Goal: Find specific page/section: Find specific page/section

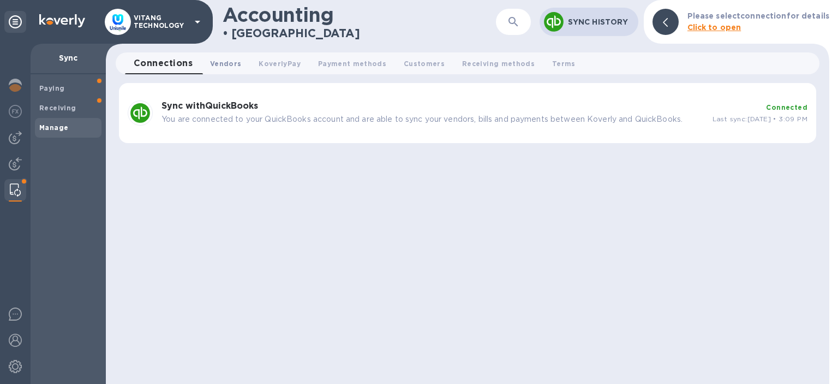
click at [234, 66] on span "Vendors 0" at bounding box center [225, 63] width 31 height 11
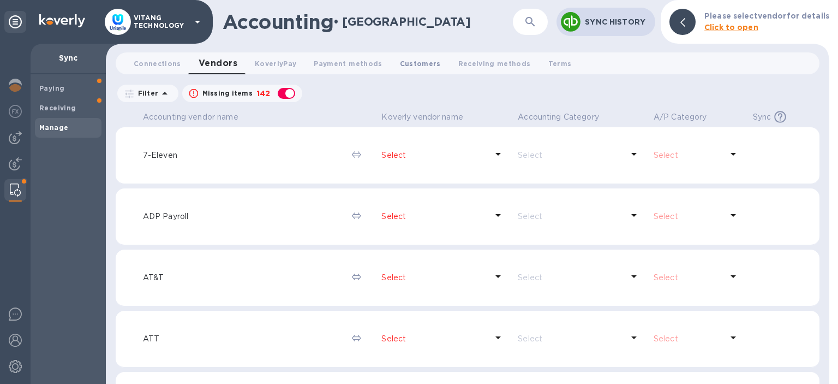
click at [410, 67] on span "Customers 0" at bounding box center [420, 63] width 41 height 11
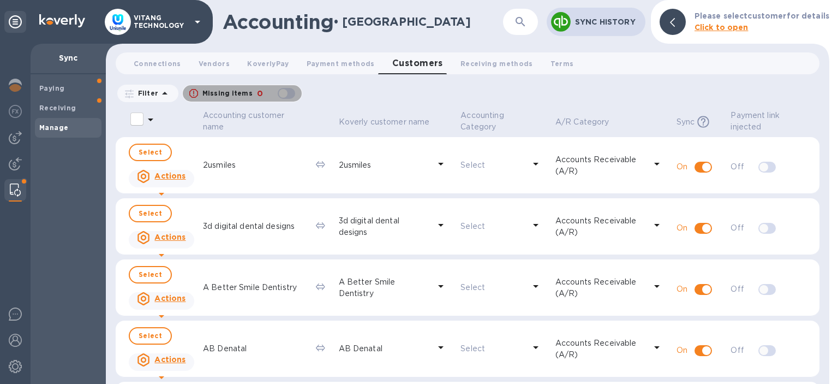
click at [289, 91] on div "button" at bounding box center [287, 93] width 22 height 15
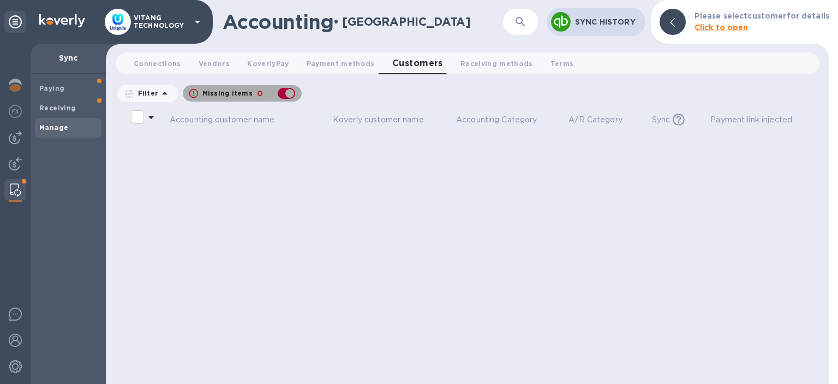
click at [289, 91] on div "button" at bounding box center [287, 93] width 22 height 15
checkbox input "false"
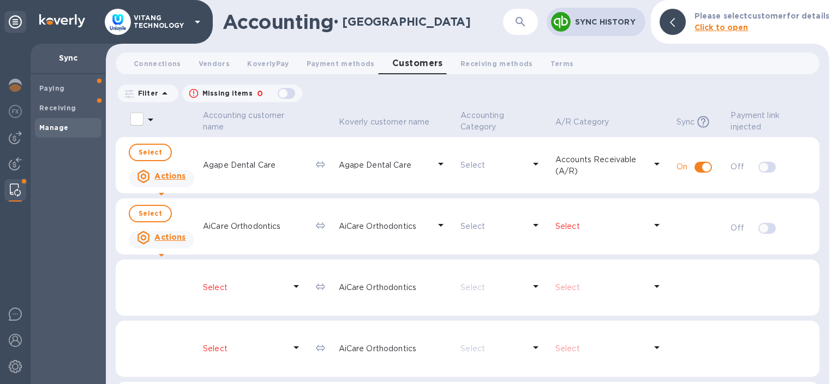
scroll to position [498, 0]
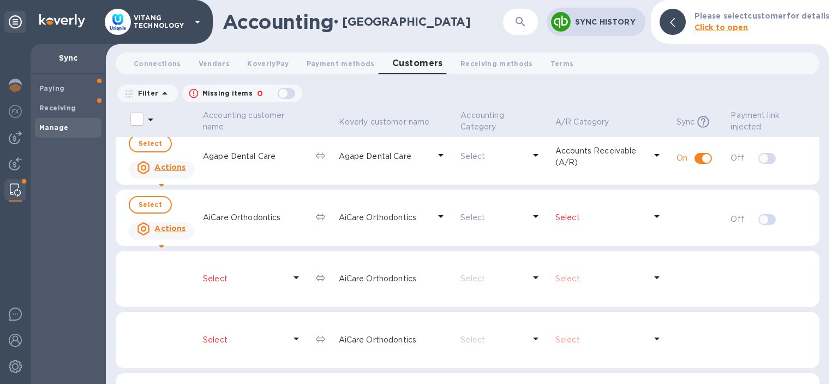
click at [281, 231] on td "AiCare Orthodontics" at bounding box center [255, 217] width 113 height 57
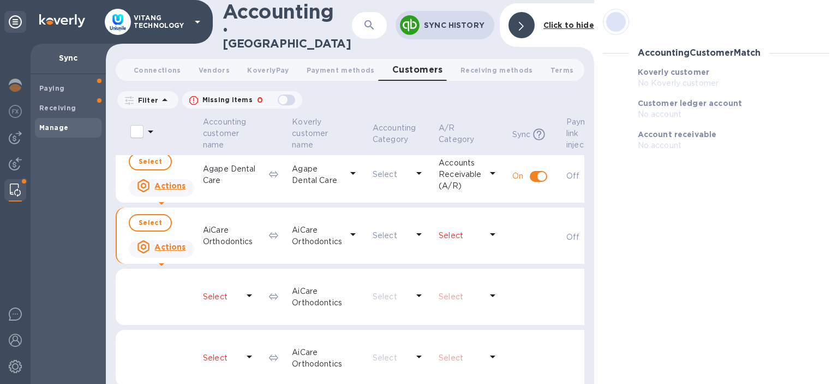
scroll to position [509, 0]
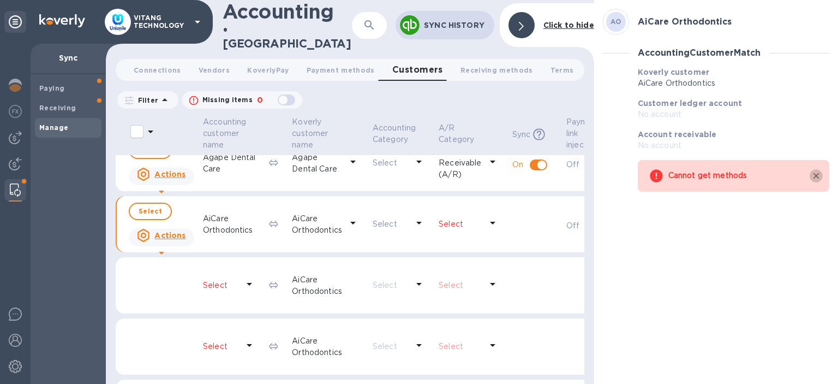
click at [815, 180] on icon "button" at bounding box center [816, 176] width 10 height 10
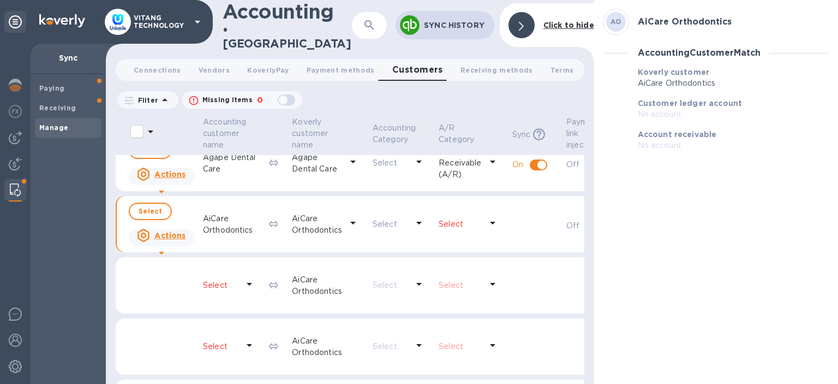
click at [521, 26] on icon at bounding box center [521, 26] width 5 height 9
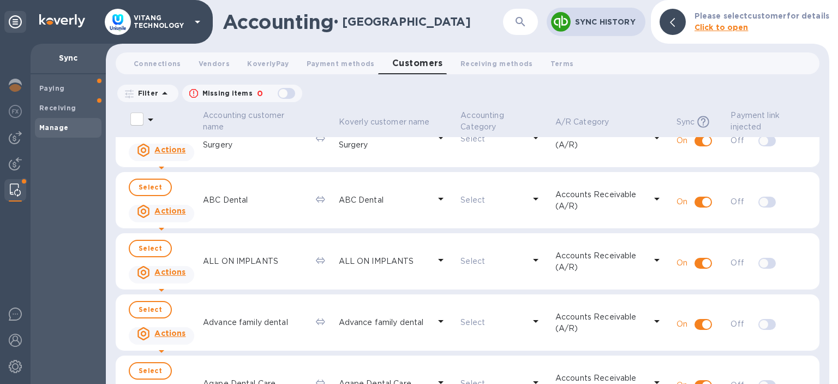
scroll to position [0, 0]
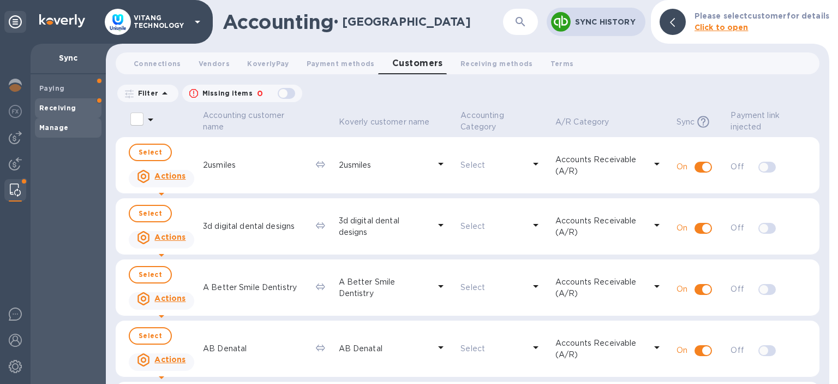
click at [74, 112] on span "Receiving" at bounding box center [68, 108] width 58 height 11
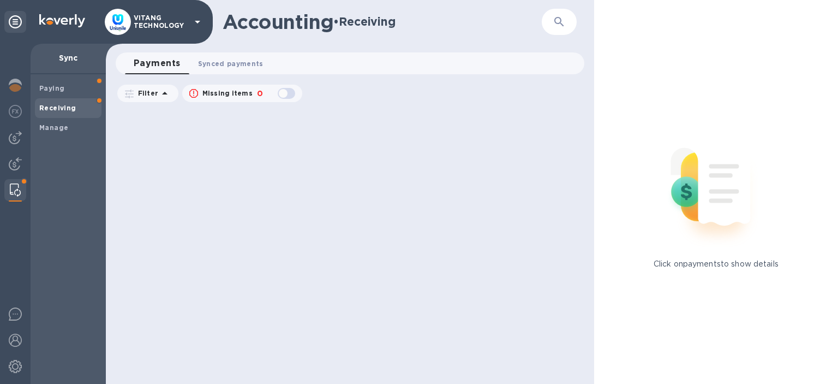
click at [226, 58] on span "Synced payments 0" at bounding box center [230, 63] width 65 height 11
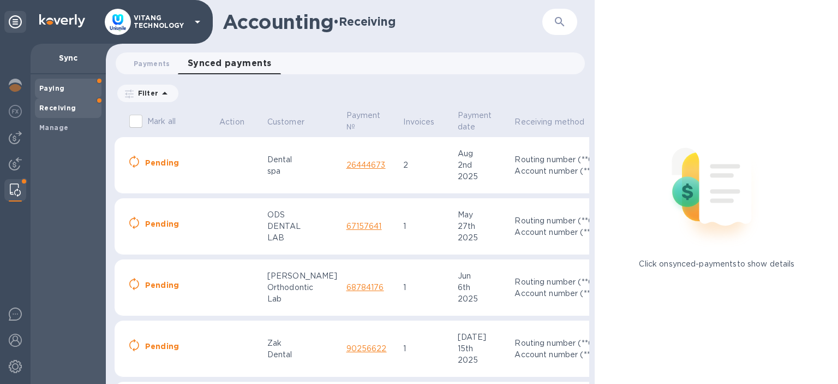
click at [69, 84] on span "Paying" at bounding box center [68, 88] width 58 height 11
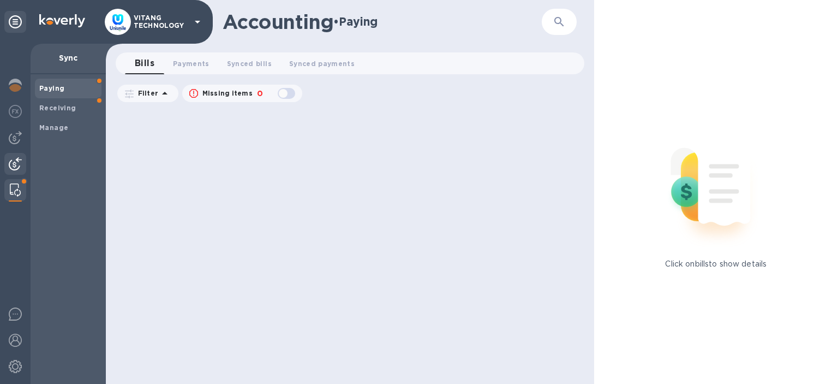
click at [18, 159] on img at bounding box center [15, 163] width 13 height 13
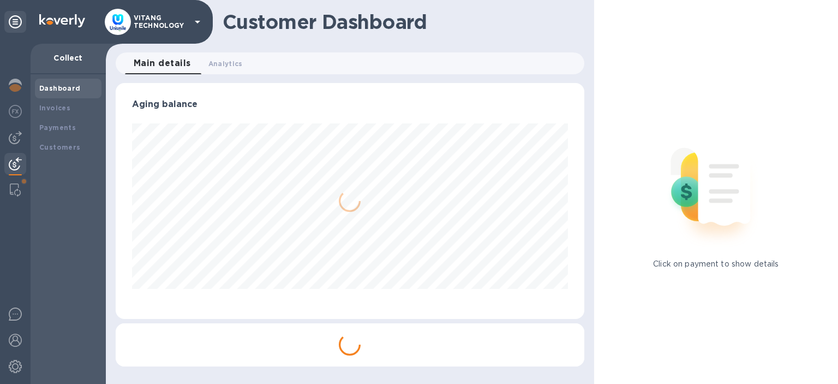
scroll to position [236, 469]
click at [61, 104] on div "Invoices" at bounding box center [68, 108] width 58 height 11
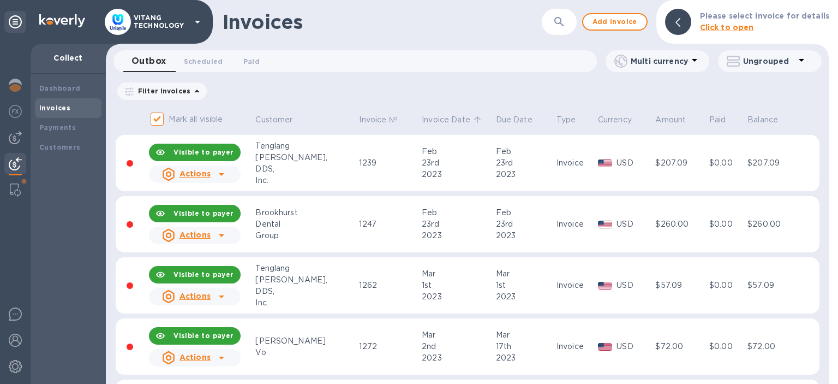
click at [422, 124] on p "Invoice Date" at bounding box center [446, 119] width 49 height 11
click at [422, 122] on p "Invoice Date" at bounding box center [446, 119] width 49 height 11
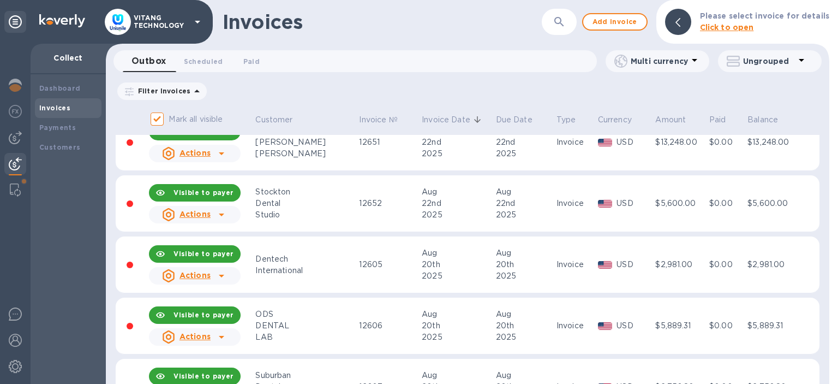
scroll to position [362, 0]
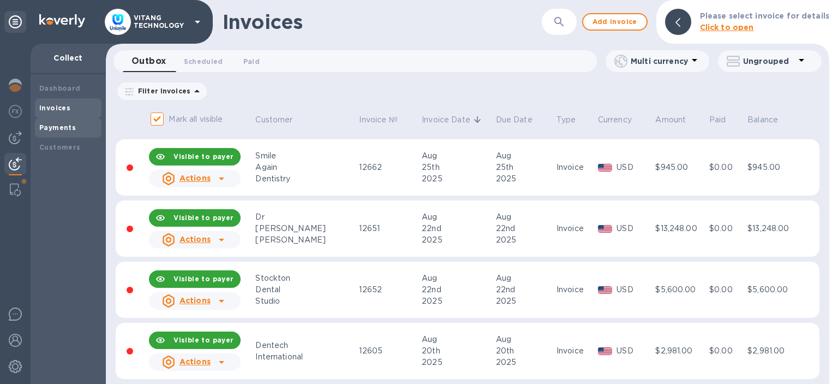
click at [52, 131] on b "Payments" at bounding box center [57, 127] width 37 height 8
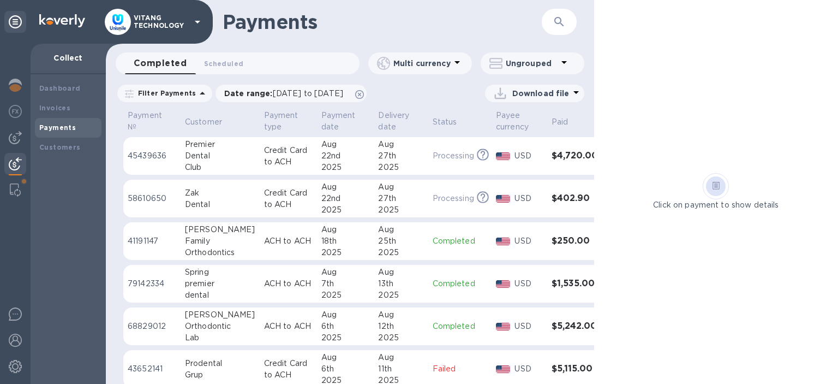
click at [397, 207] on div "2025" at bounding box center [400, 209] width 45 height 11
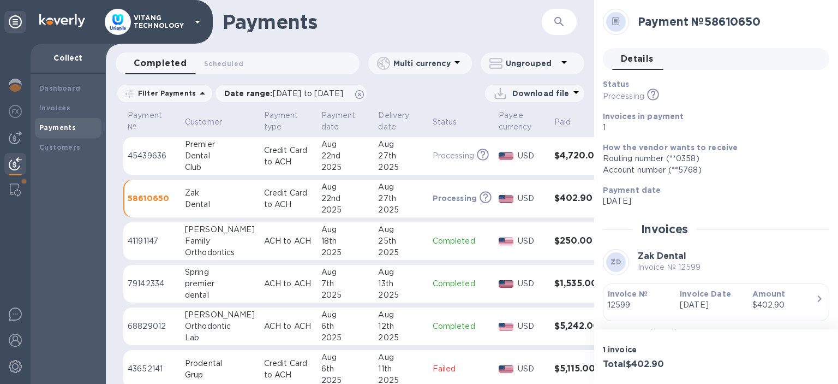
click at [402, 150] on div "27th" at bounding box center [400, 155] width 45 height 11
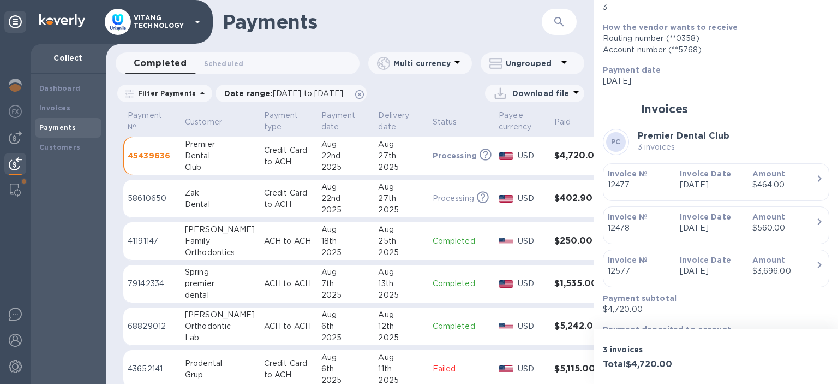
scroll to position [145, 0]
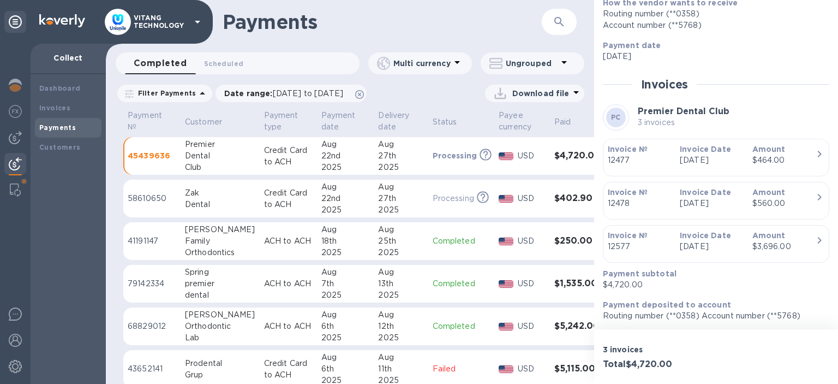
click at [29, 181] on div at bounding box center [15, 214] width 31 height 340
click at [21, 188] on div at bounding box center [15, 190] width 20 height 22
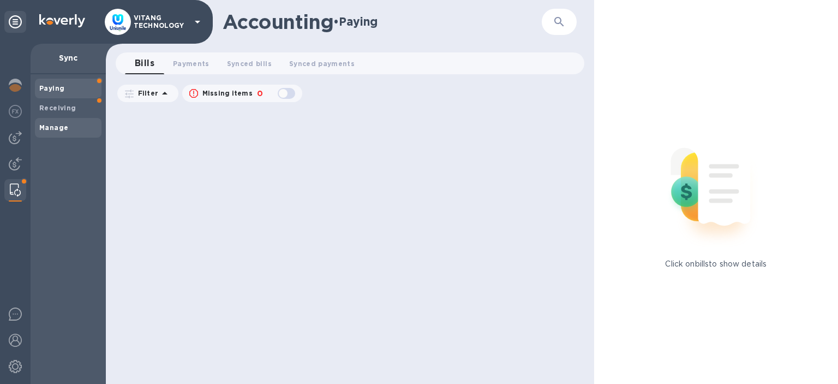
click at [71, 133] on span "Manage" at bounding box center [68, 127] width 58 height 11
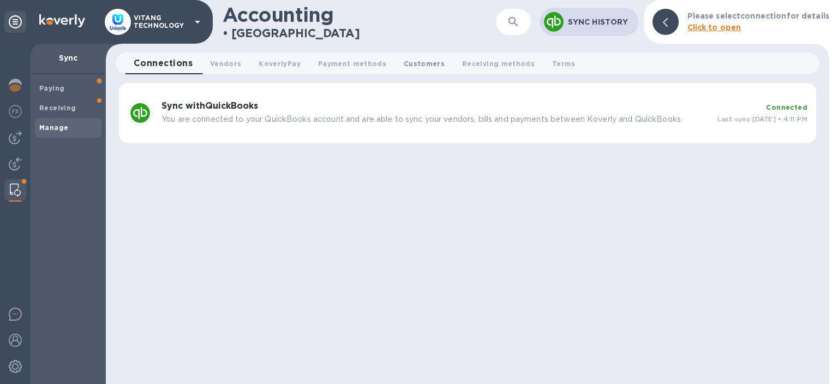
click at [429, 57] on button "Customers 0" at bounding box center [424, 63] width 58 height 22
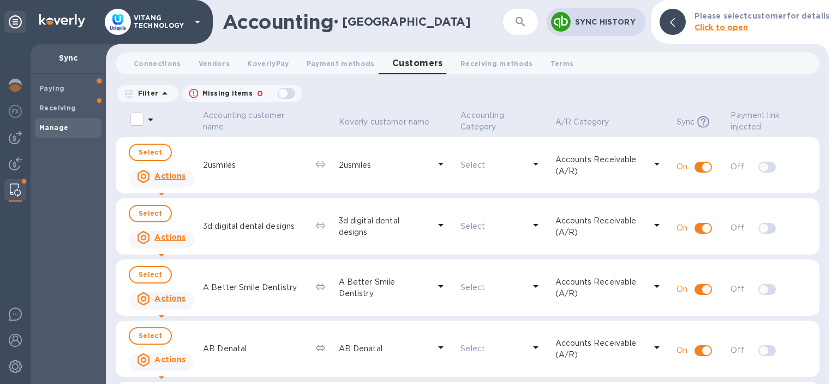
click at [286, 100] on div "button" at bounding box center [287, 93] width 22 height 15
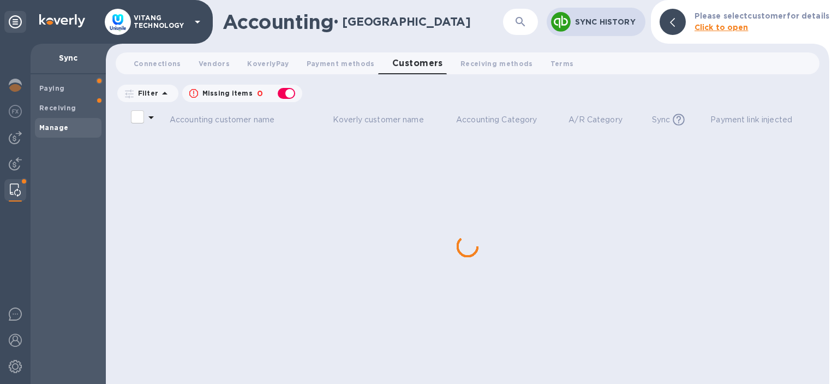
checkbox input "true"
click at [516, 25] on icon "button" at bounding box center [520, 21] width 13 height 13
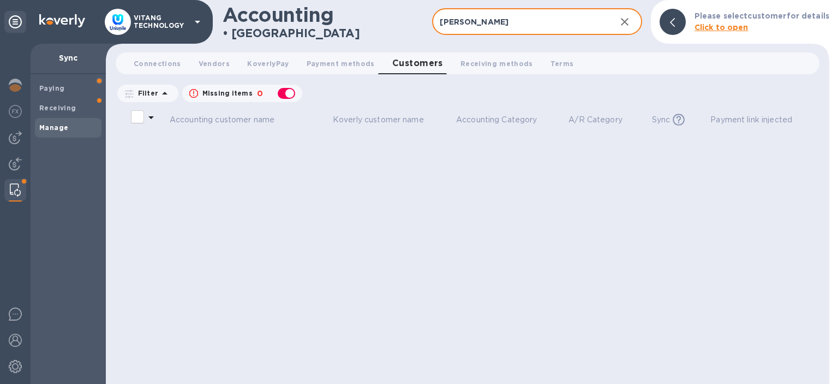
type input "[PERSON_NAME]"
click at [286, 88] on div "button" at bounding box center [287, 93] width 22 height 15
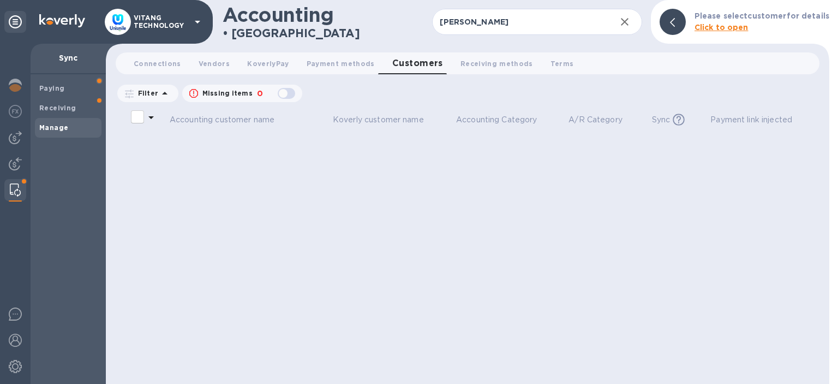
checkbox input "false"
click at [158, 70] on button "Connections 0" at bounding box center [157, 63] width 65 height 22
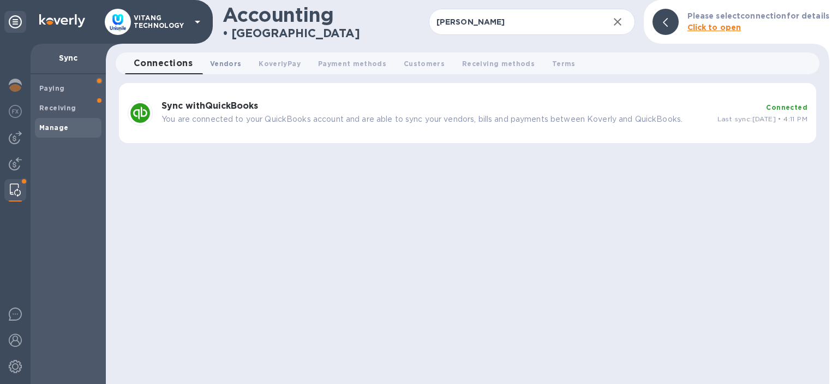
click at [224, 68] on span "Vendors 0" at bounding box center [225, 63] width 31 height 11
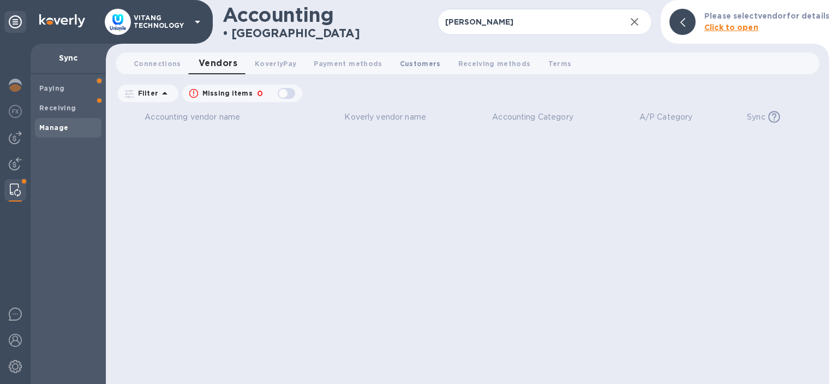
click at [405, 63] on span "Customers 0" at bounding box center [420, 63] width 41 height 11
checkbox input "false"
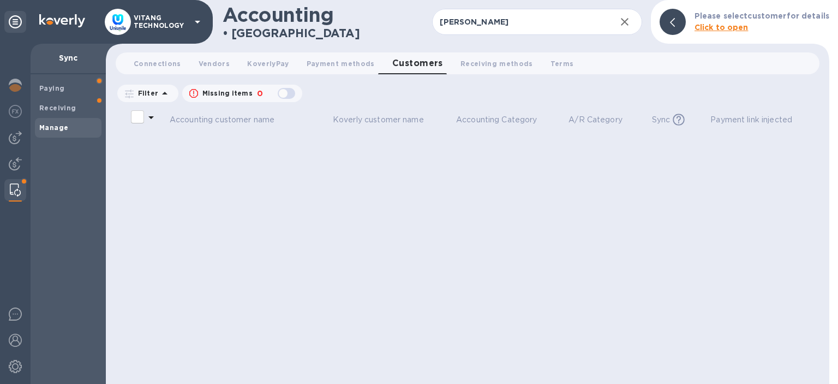
click at [405, 63] on span "Customers 0" at bounding box center [417, 63] width 51 height 15
click at [473, 29] on input "[PERSON_NAME]" at bounding box center [519, 22] width 175 height 27
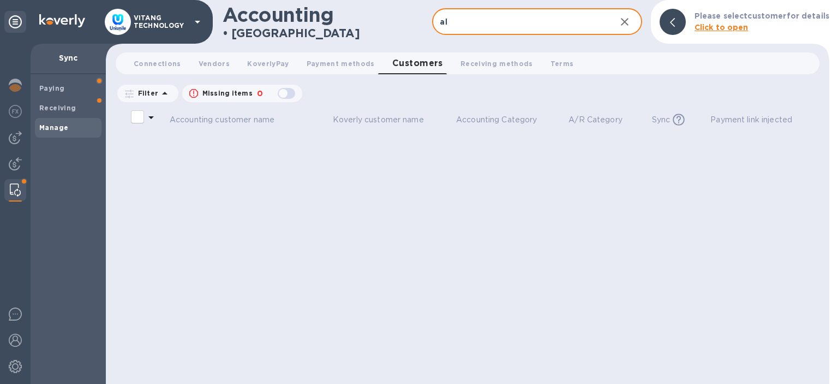
type input "a"
type input "D"
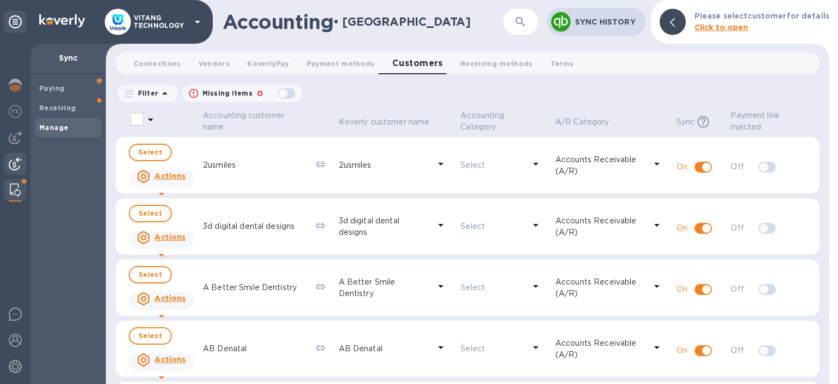
click at [15, 158] on img at bounding box center [15, 163] width 13 height 13
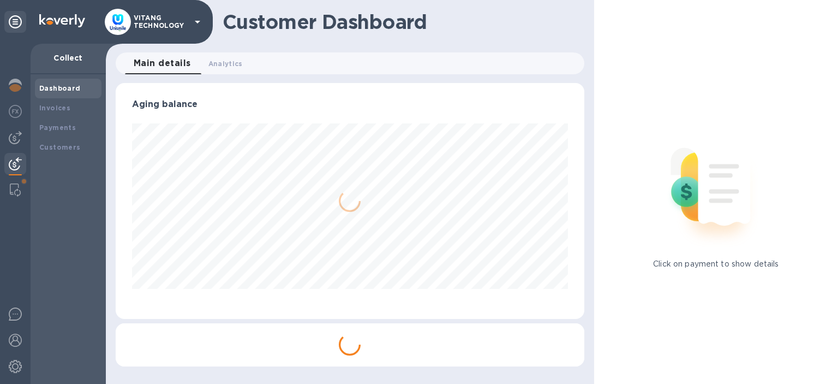
scroll to position [236, 469]
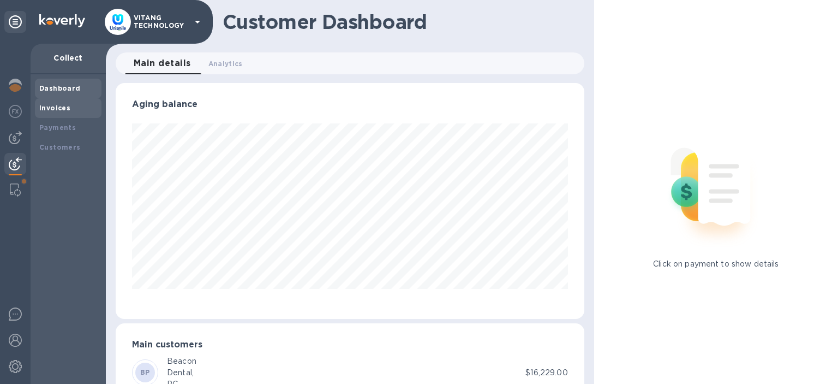
click at [53, 108] on b "Invoices" at bounding box center [54, 108] width 31 height 8
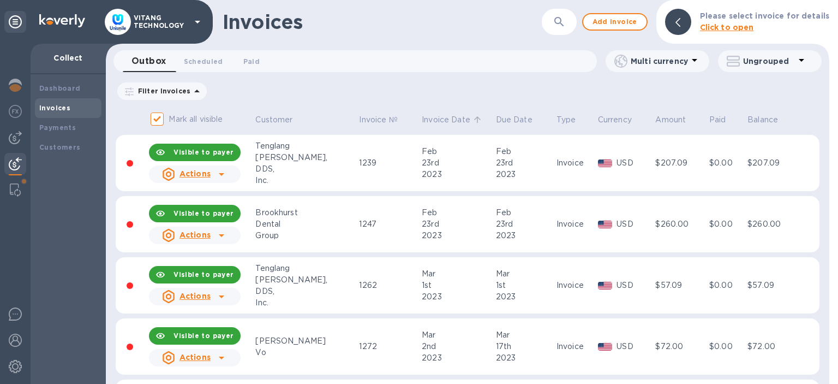
click at [422, 117] on p "Invoice Date" at bounding box center [446, 119] width 49 height 11
